Goal: Obtain resource: Download file/media

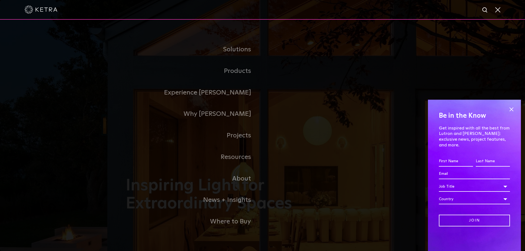
click at [233, 72] on link "Products" at bounding box center [194, 71] width 137 height 22
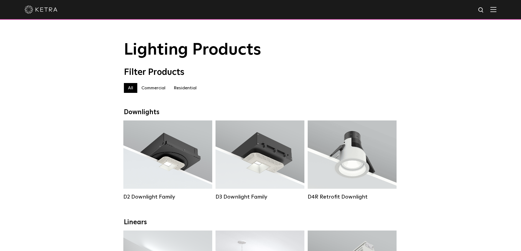
click at [177, 88] on label "Residential" at bounding box center [185, 88] width 31 height 10
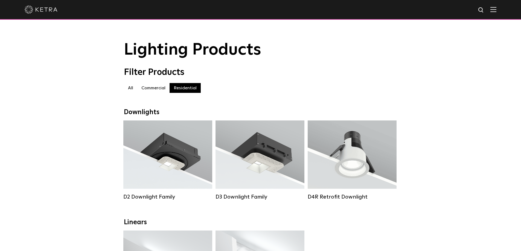
scroll to position [27, 0]
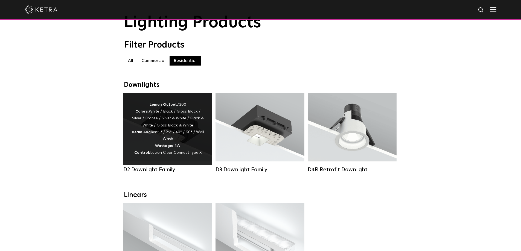
click at [187, 132] on div "Lumen Output: 1200 Colors: White / Black / Gloss Black / Silver / Bronze / Silv…" at bounding box center [168, 128] width 72 height 55
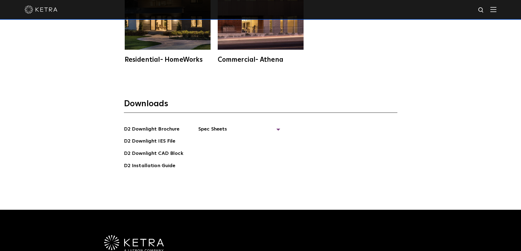
scroll to position [1559, 0]
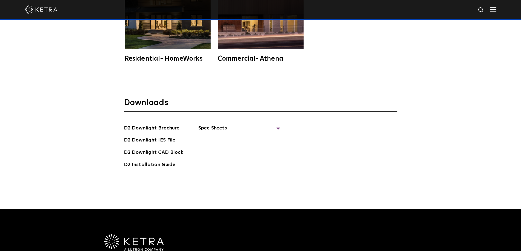
click at [237, 115] on section "Downloads D2 Downlight Brochure D2 Downlight IES File D2 Downlight CAD Block D2…" at bounding box center [260, 136] width 273 height 76
click at [210, 124] on span "Spec Sheets" at bounding box center [239, 130] width 82 height 12
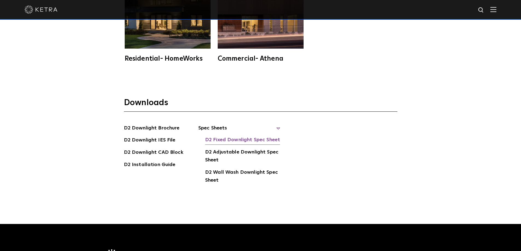
click at [220, 136] on link "D2 Fixed Downlight Spec Sheet" at bounding box center [242, 140] width 75 height 9
click at [243, 150] on link "D2 Adjustable Downlight Spec Sheet" at bounding box center [242, 157] width 75 height 17
click at [493, 8] on div at bounding box center [261, 9] width 472 height 19
click at [496, 10] on img at bounding box center [493, 9] width 6 height 5
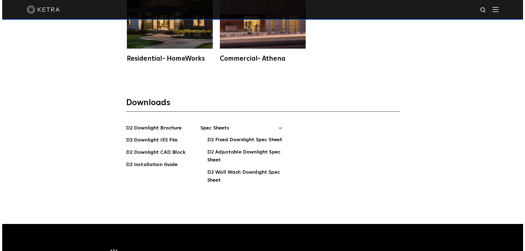
scroll to position [1561, 0]
